Goal: Navigation & Orientation: Find specific page/section

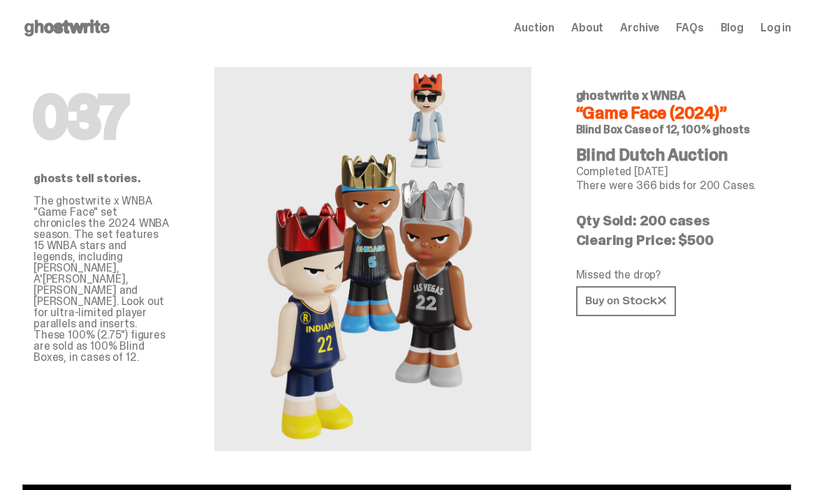
click at [65, 22] on use at bounding box center [66, 28] width 85 height 17
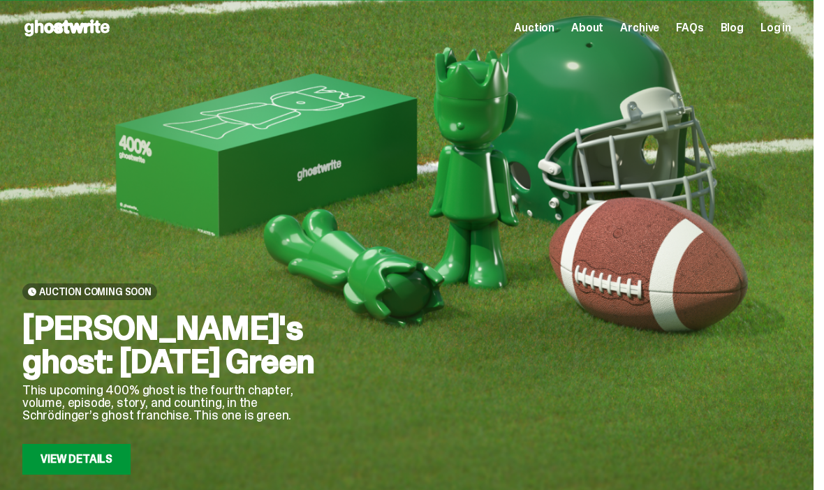
click at [602, 22] on span "About" at bounding box center [587, 27] width 32 height 11
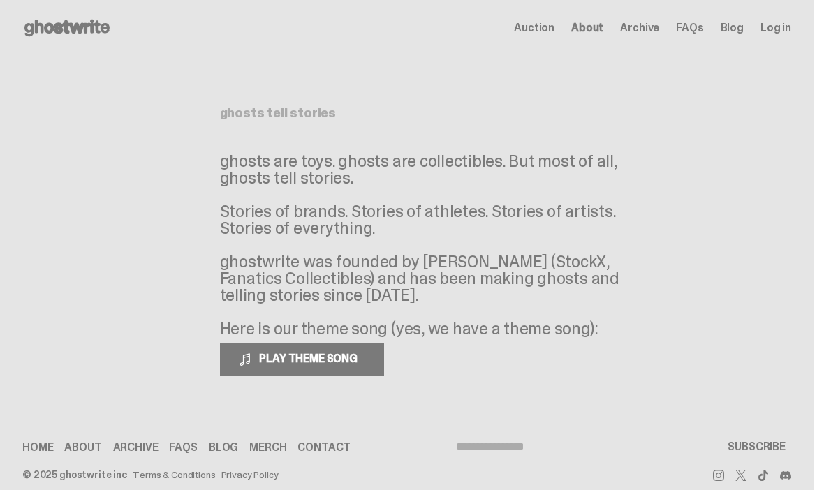
click at [620, 45] on div "Open main menu Home Auction About Archive FAQs Blog Log in Auction" at bounding box center [407, 28] width 814 height 56
click at [541, 33] on span "Auction" at bounding box center [534, 27] width 41 height 11
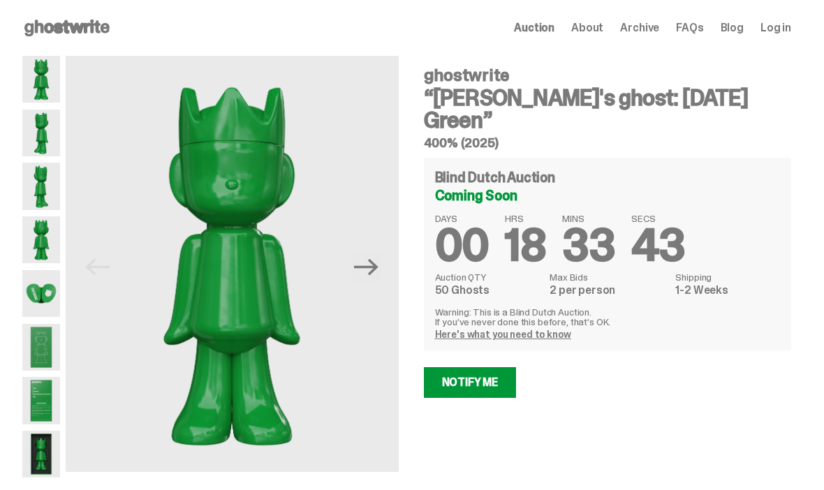
click at [604, 34] on span "About" at bounding box center [587, 27] width 32 height 11
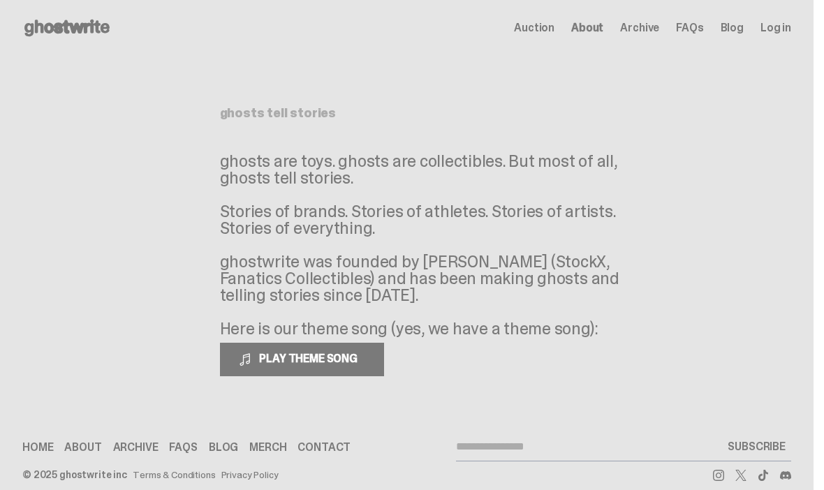
click at [650, 29] on span "Archive" at bounding box center [639, 27] width 39 height 11
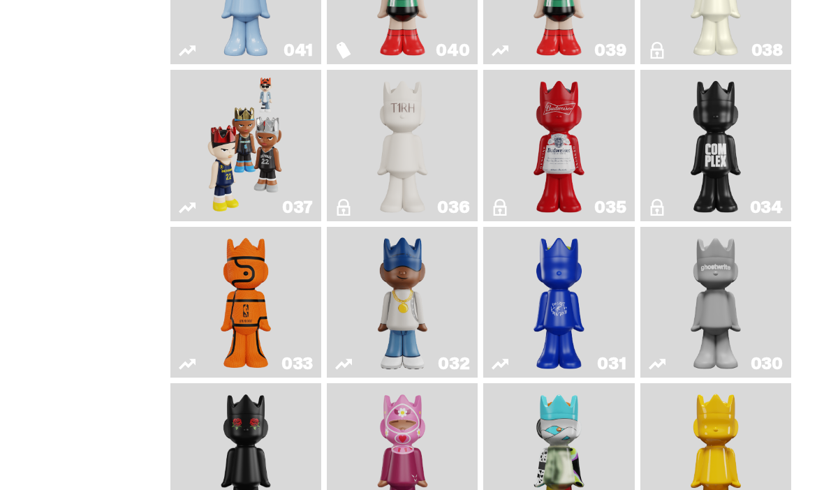
scroll to position [905, 0]
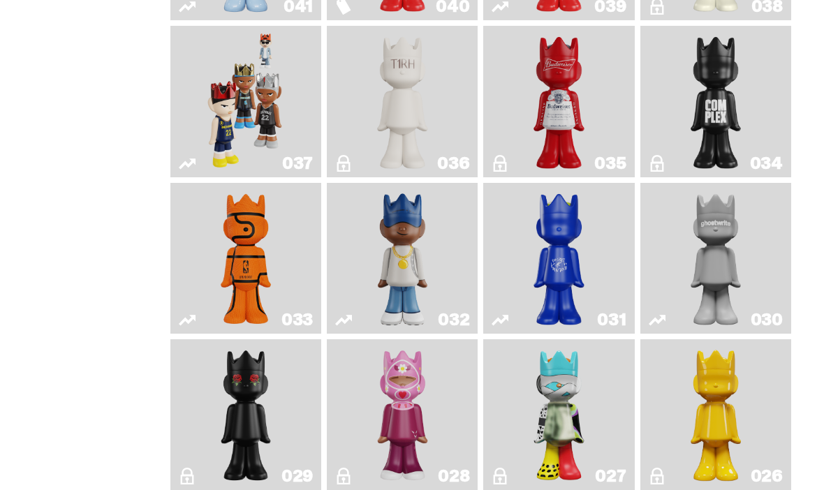
click at [229, 329] on img "Game Ball" at bounding box center [246, 259] width 60 height 140
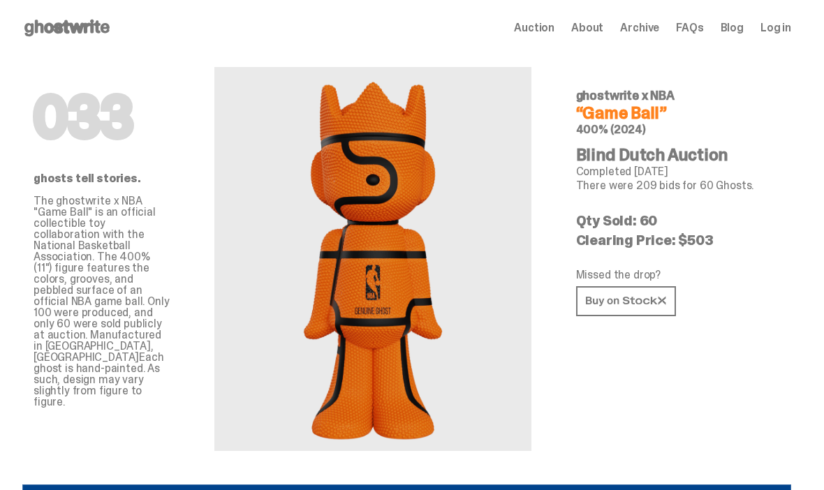
click at [650, 288] on link at bounding box center [626, 301] width 100 height 30
